Goal: Entertainment & Leisure: Consume media (video, audio)

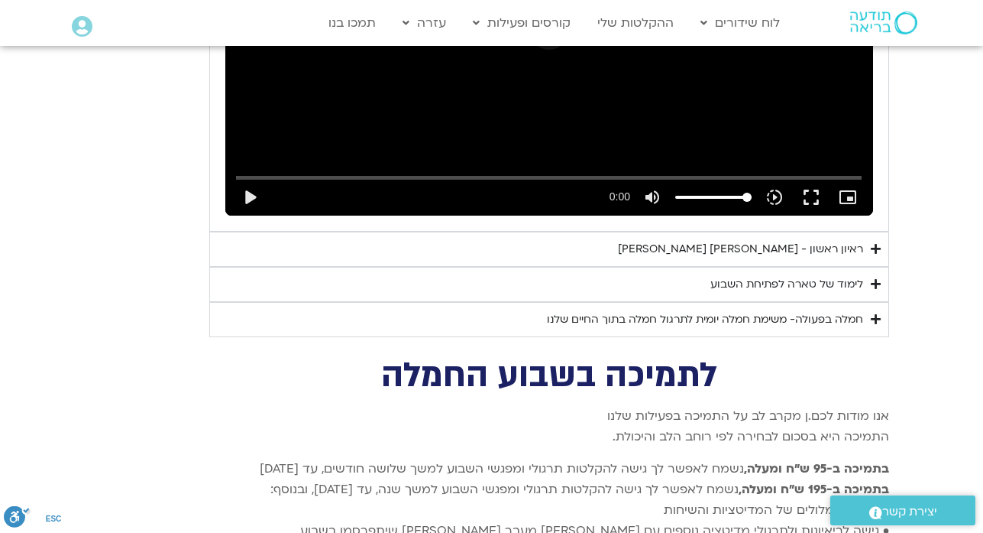
scroll to position [3038, 0]
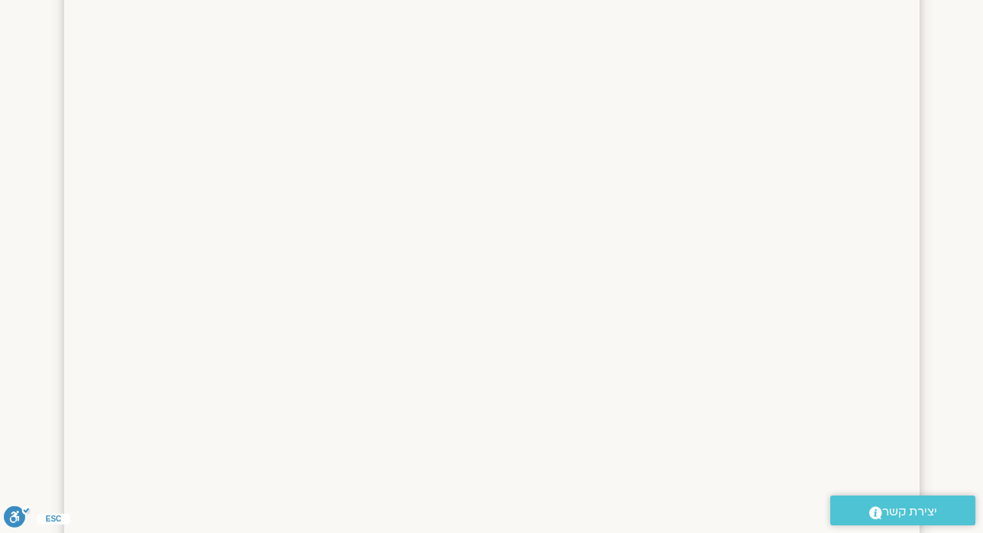
scroll to position [2008, 0]
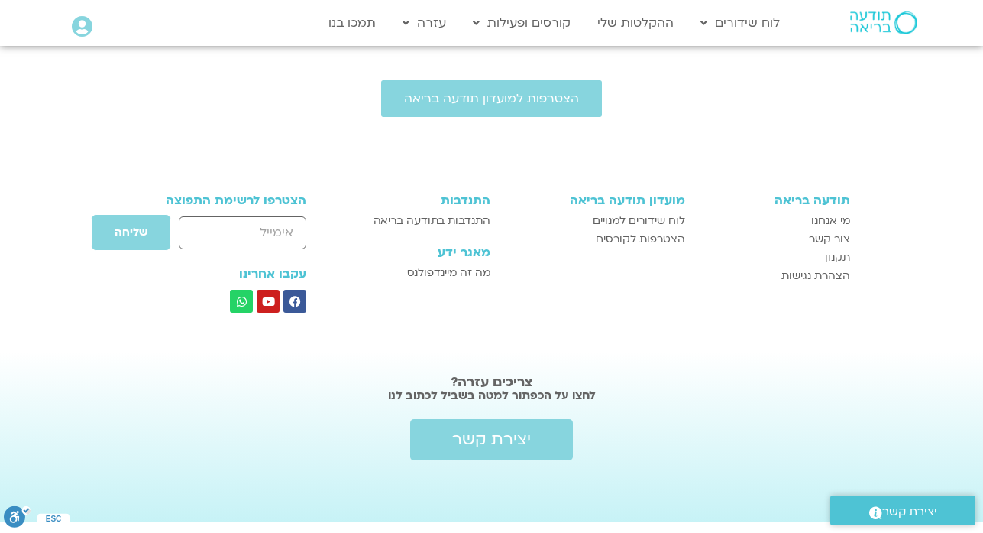
scroll to position [1151, 0]
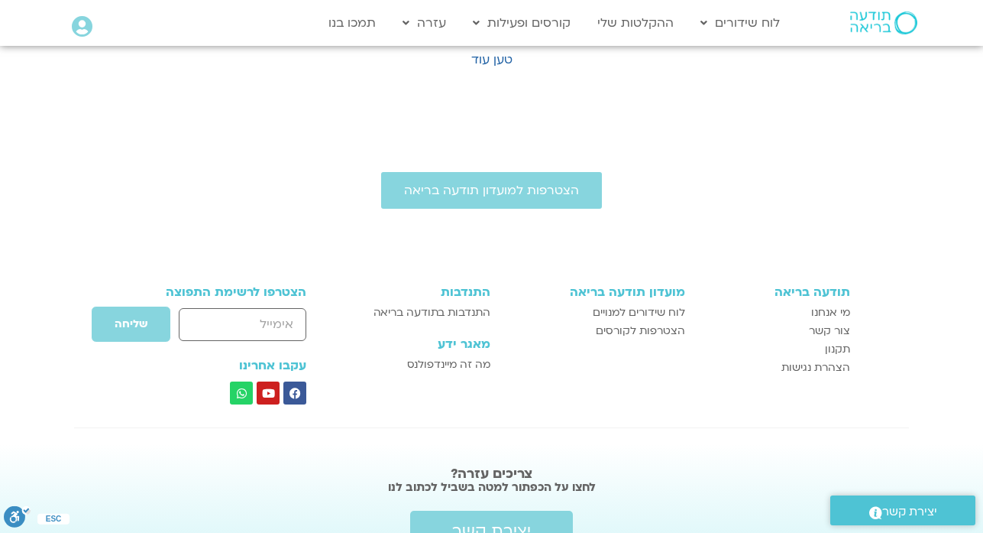
click at [711, 97] on div "הצטרפות למועדון תודעה בריאה תודעה בריאה מי אנחנו צור קשר תקנון הצהרת נגישות מוע…" at bounding box center [491, 358] width 983 height 533
click at [500, 60] on link "טען עוד" at bounding box center [491, 59] width 41 height 17
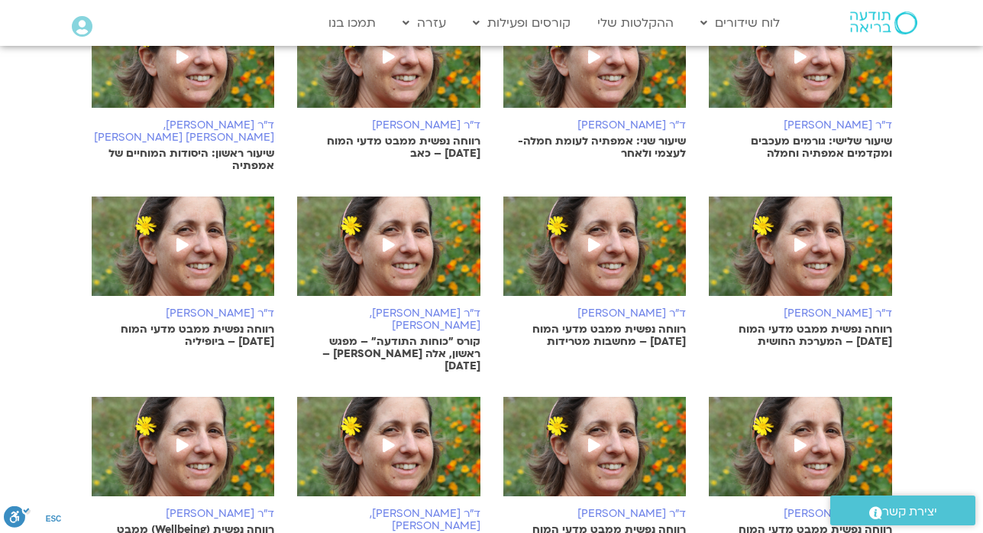
scroll to position [1395, 0]
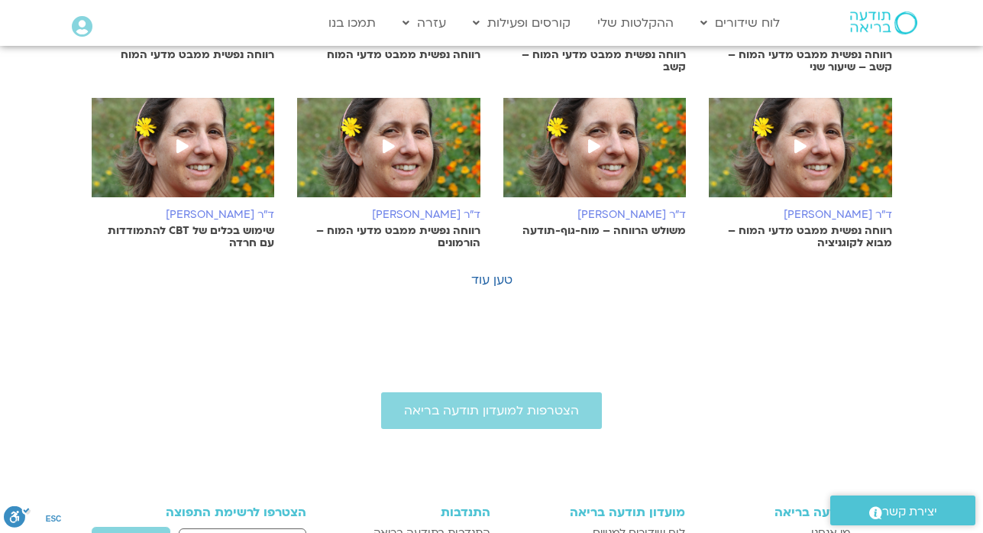
scroll to position [906, 0]
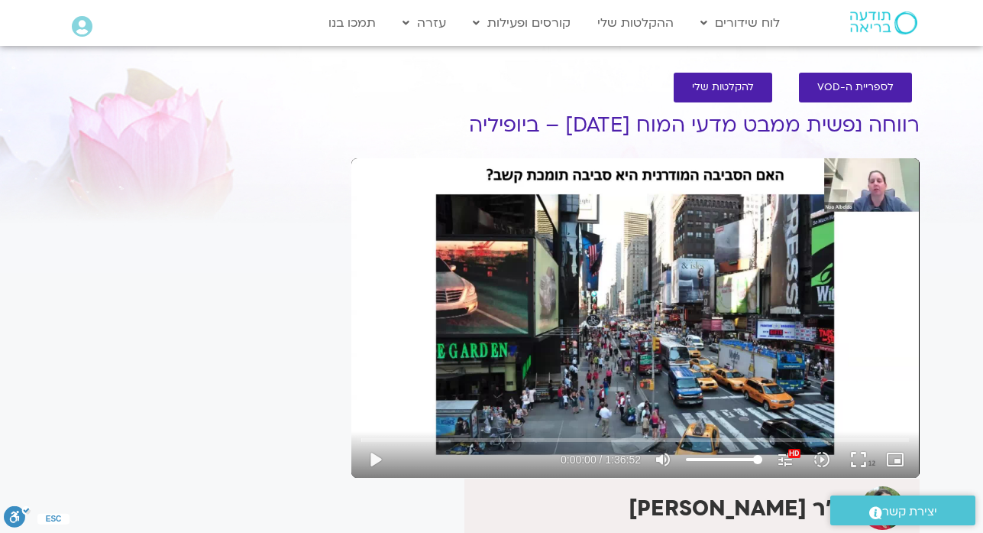
click at [196, 359] on div "It seems we can't find what you're looking for. It seems we can't find what you…" at bounding box center [200, 422] width 287 height 669
click at [963, 187] on section "לספריית ה-VOD להקלטות שלי רווחה נפשית ממבט מדעי המוח 09/05/25 – ביופיליה ד"ר נו…" at bounding box center [491, 406] width 983 height 699
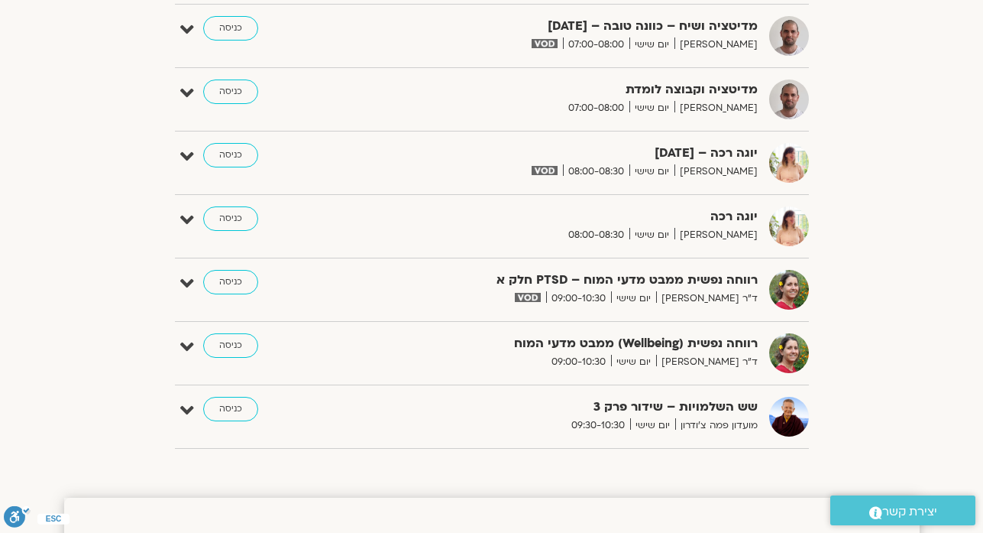
scroll to position [478, 0]
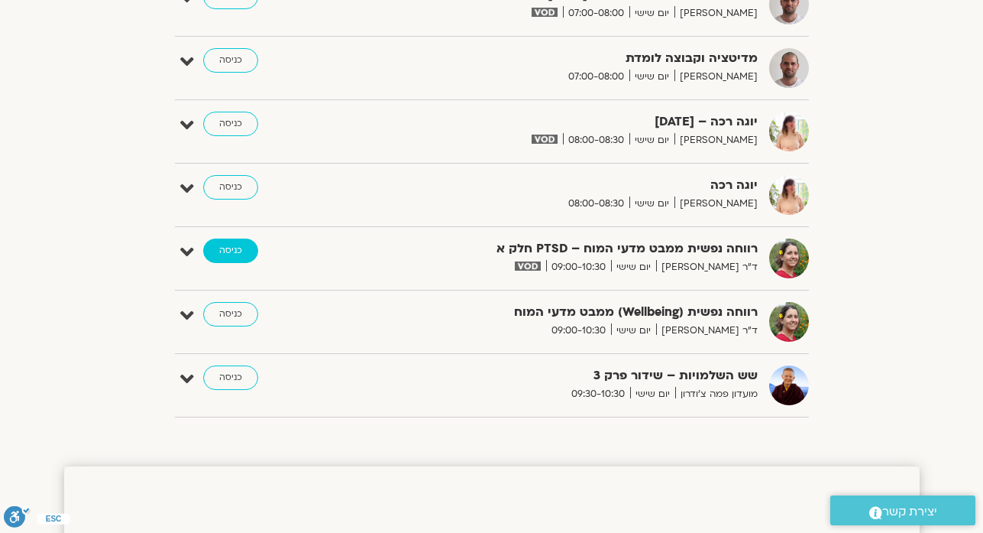
click at [228, 256] on link "כניסה" at bounding box center [230, 250] width 55 height 24
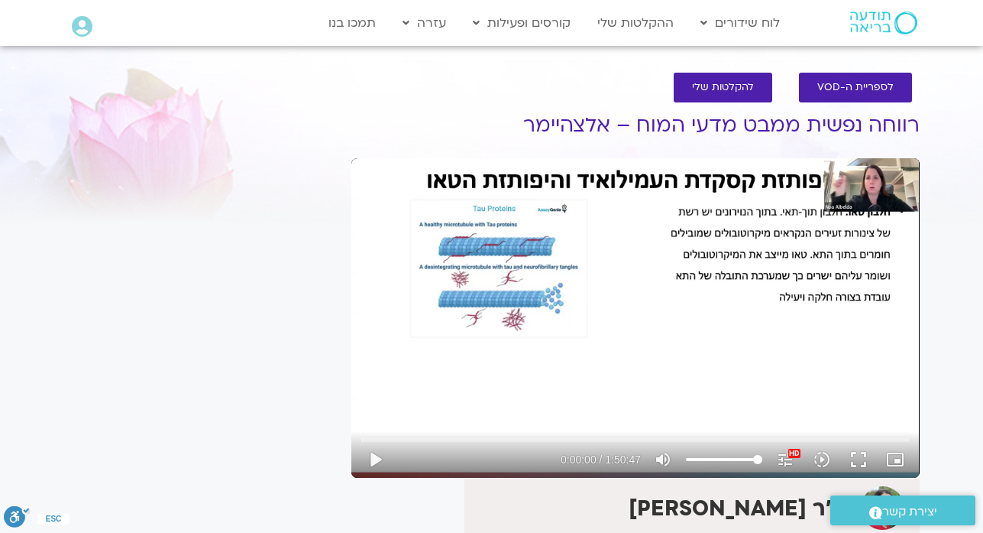
click at [40, 98] on section "לספריית ה-VOD להקלטות שלי רווחה נפשית ממבט מדעי המוח – אלצהיימר ד"ר נועה אלבלדה…" at bounding box center [491, 406] width 983 height 699
click at [371, 465] on button "play_arrow" at bounding box center [375, 459] width 37 height 37
click at [380, 457] on button "pause" at bounding box center [375, 459] width 37 height 37
type input "365.023"
click at [374, 461] on button "play_arrow" at bounding box center [375, 459] width 37 height 37
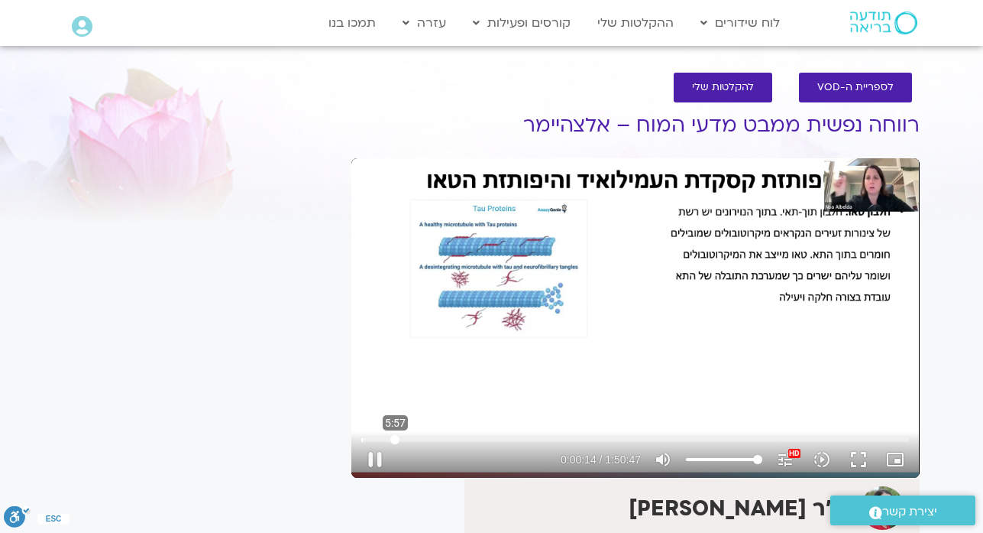
click at [395, 438] on input "Seek" at bounding box center [635, 439] width 548 height 9
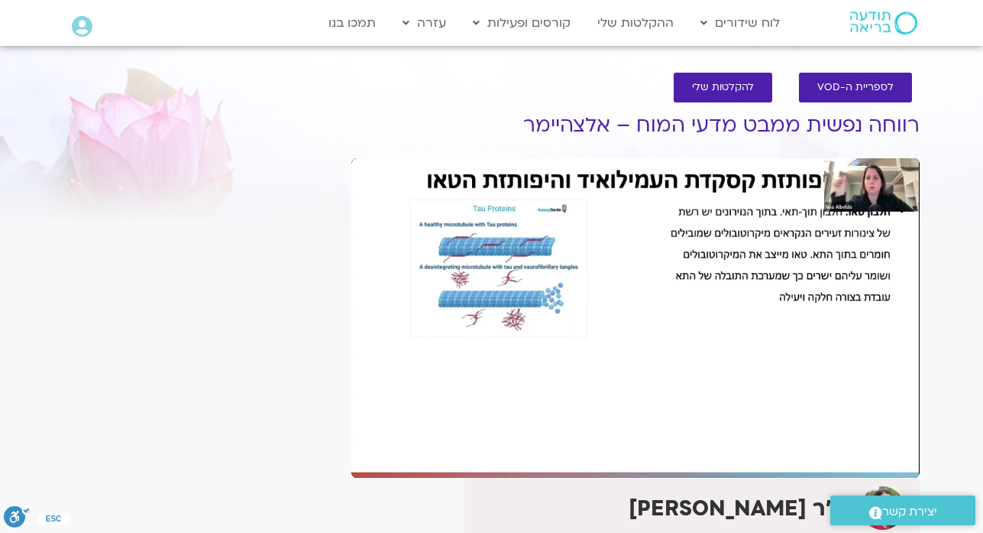
click at [429, 445] on div at bounding box center [474, 459] width 163 height 37
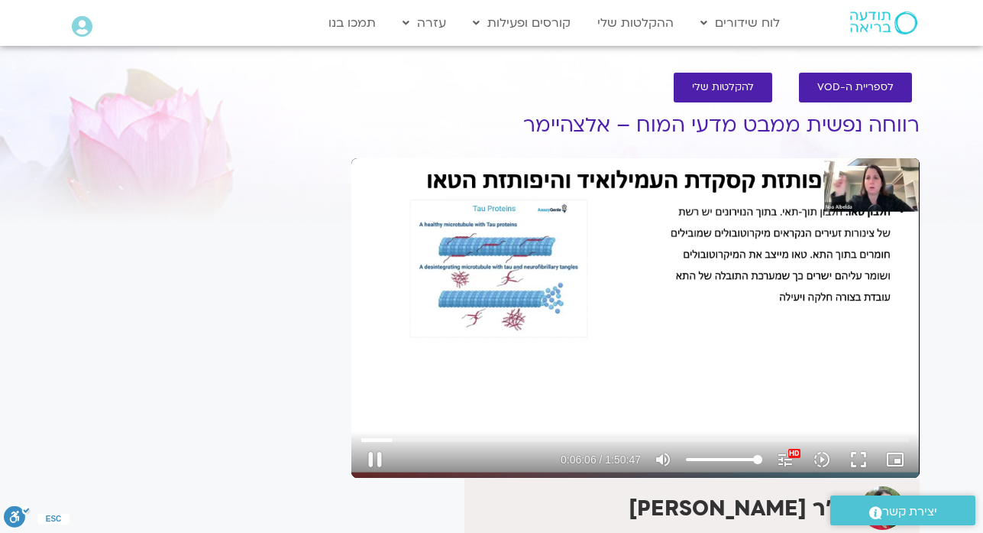
click at [503, 403] on div "Skip Ad 1:33 pause 0:06:06 / 1:50:47 volume_up Mute tune Resolution Auto 1080p …" at bounding box center [635, 317] width 568 height 319
click at [384, 440] on input "Seek" at bounding box center [635, 439] width 548 height 9
click at [389, 439] on input "Seek" at bounding box center [635, 439] width 548 height 9
click at [380, 452] on button "play_arrow" at bounding box center [375, 459] width 37 height 37
type input "284.282557"
